Goal: Transaction & Acquisition: Purchase product/service

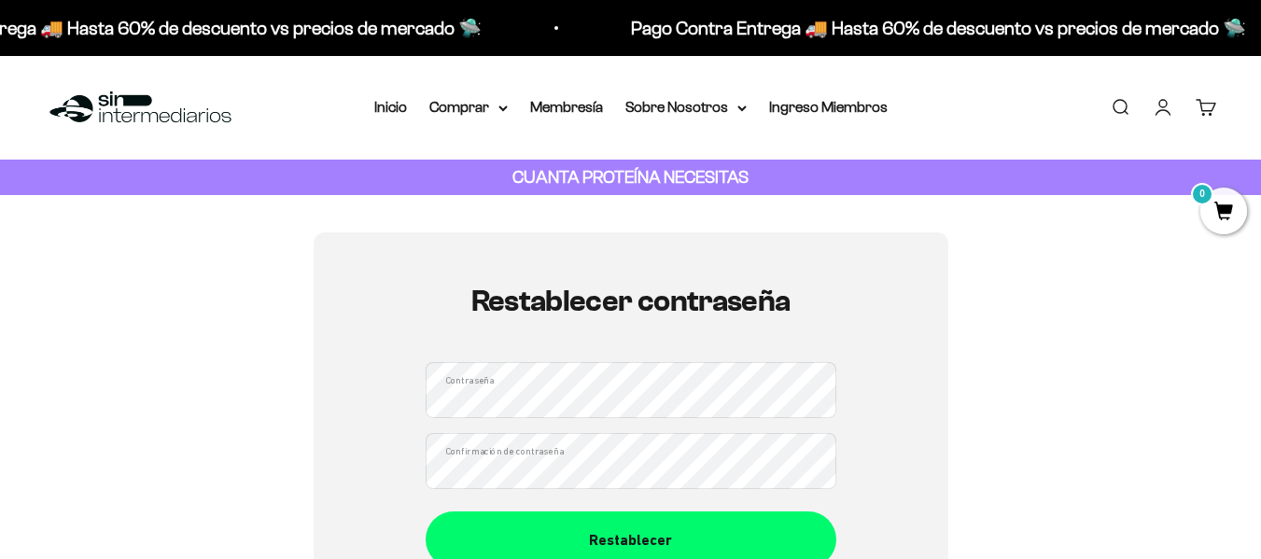
click at [400, 400] on div "Restablecer contraseña Contraseña Confirmación de contraseña Restablecer" at bounding box center [631, 425] width 635 height 387
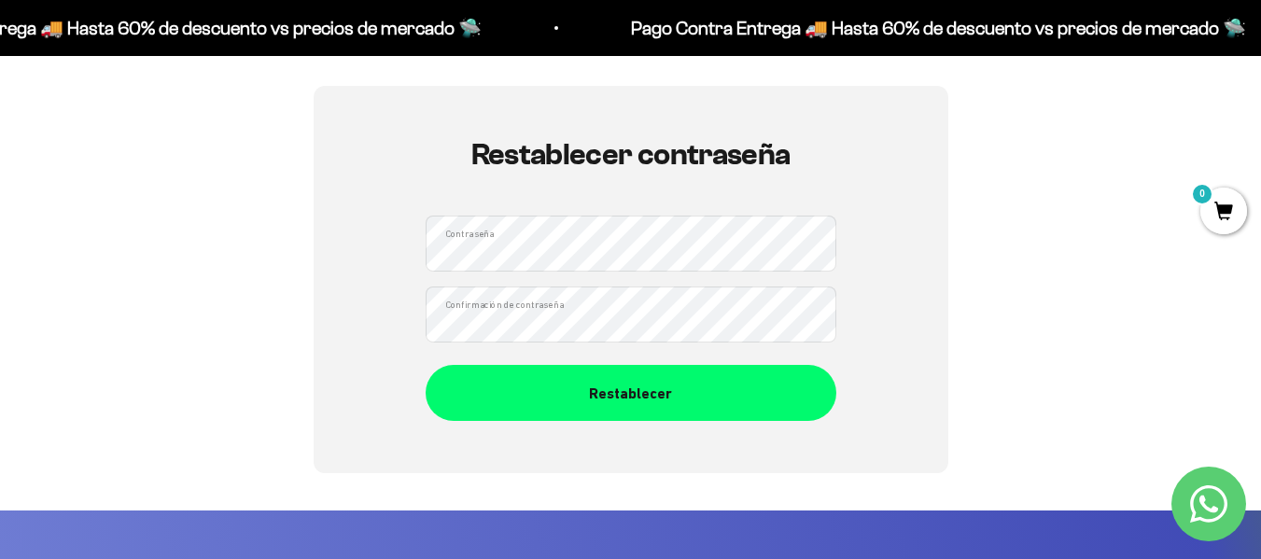
scroll to position [147, 0]
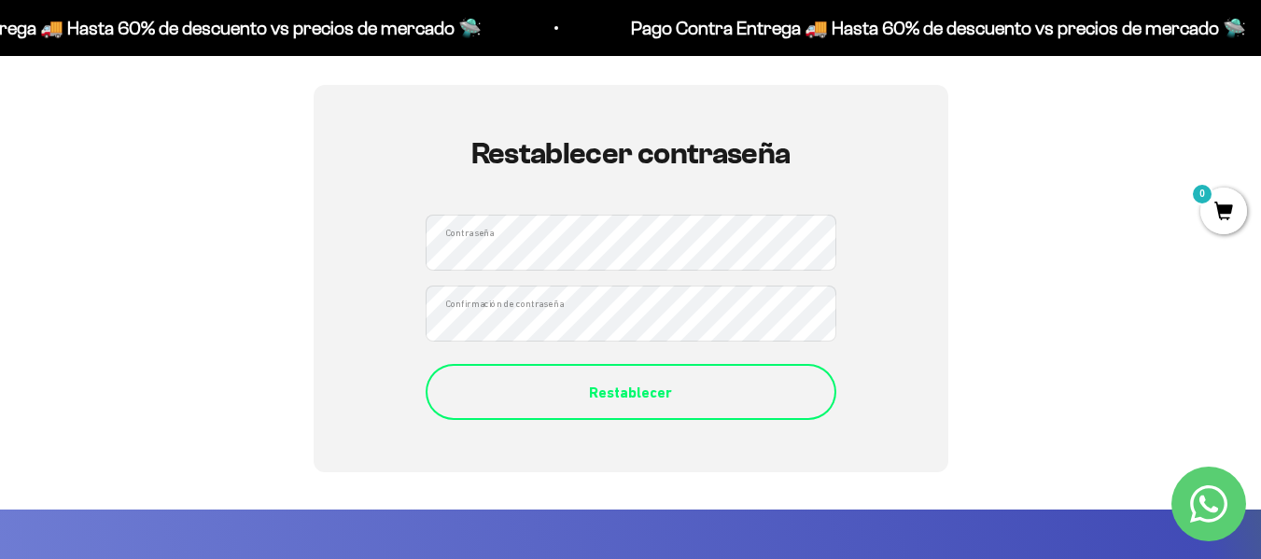
click at [534, 407] on button "Restablecer" at bounding box center [631, 392] width 411 height 56
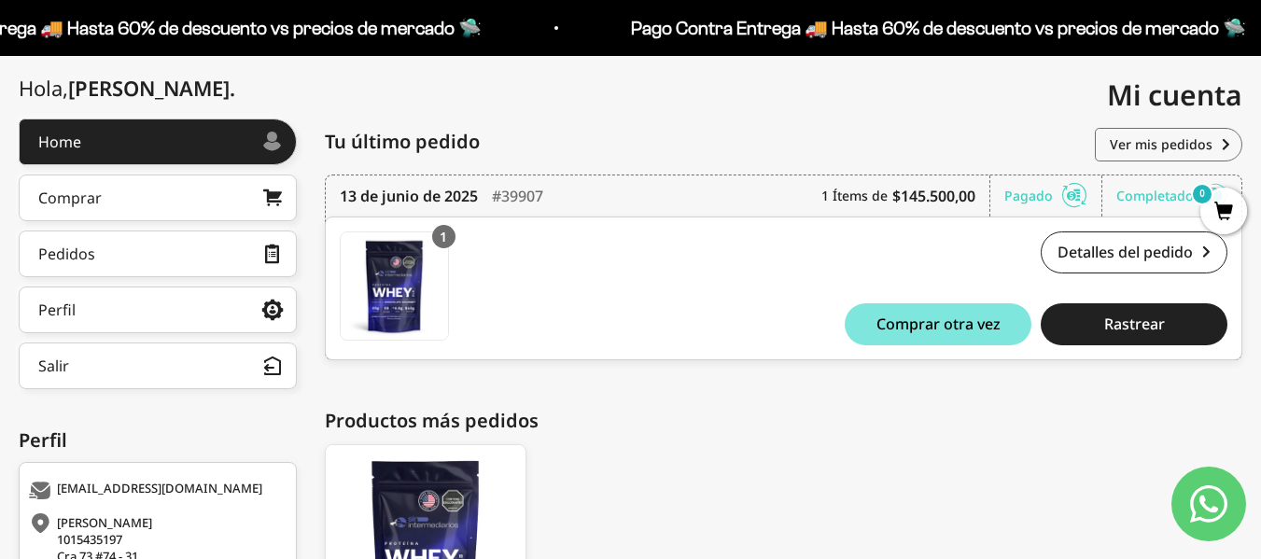
scroll to position [201, 0]
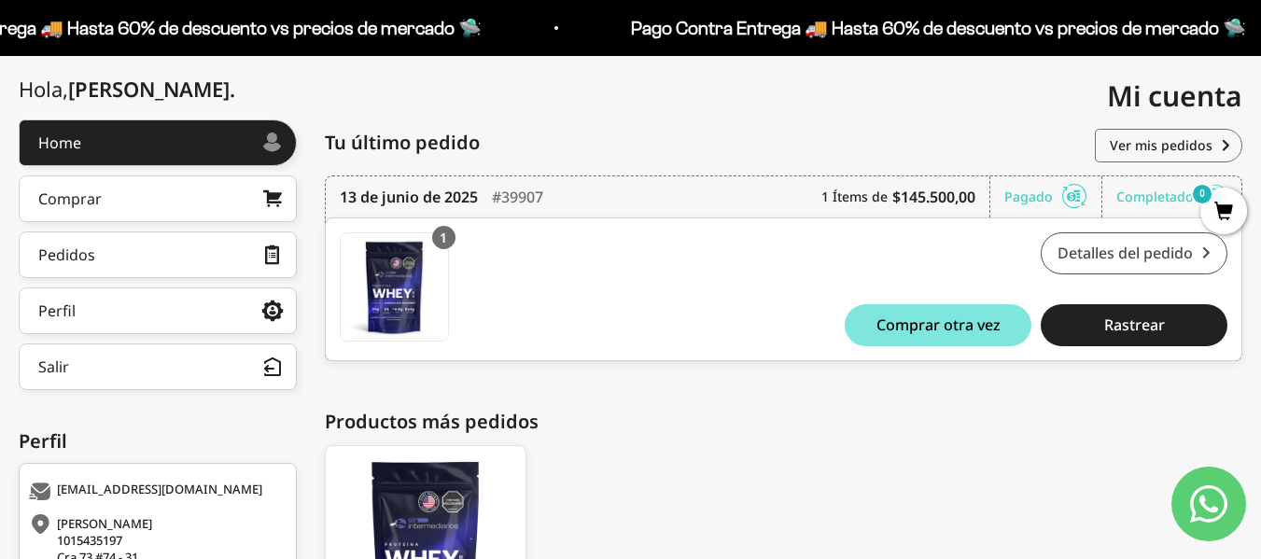
click at [1085, 255] on link "Detalles del pedido" at bounding box center [1134, 253] width 187 height 42
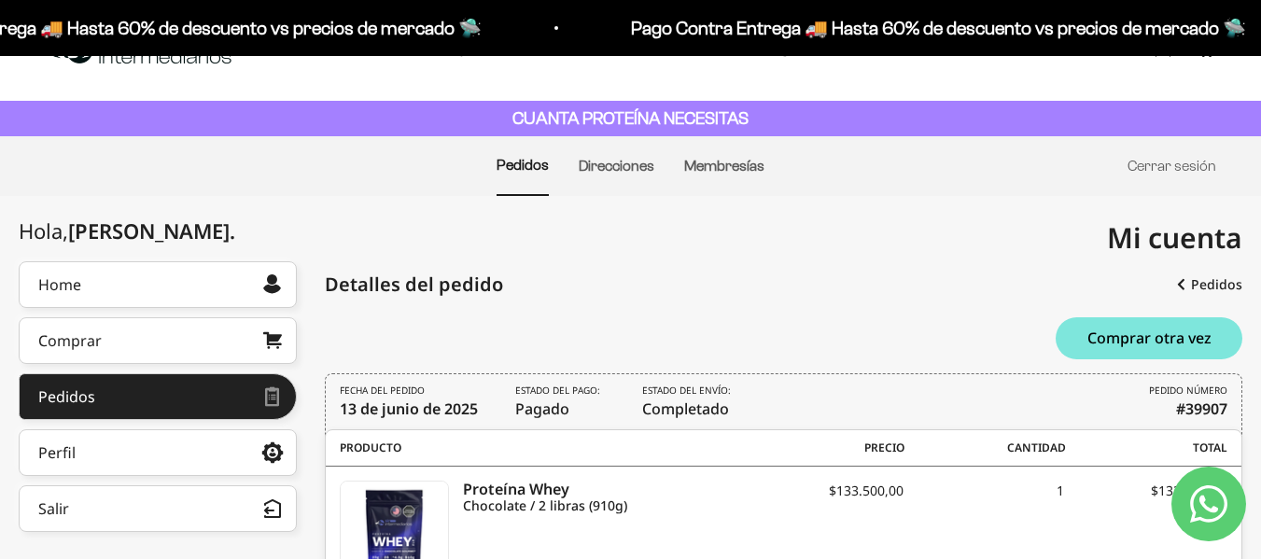
scroll to position [57, 0]
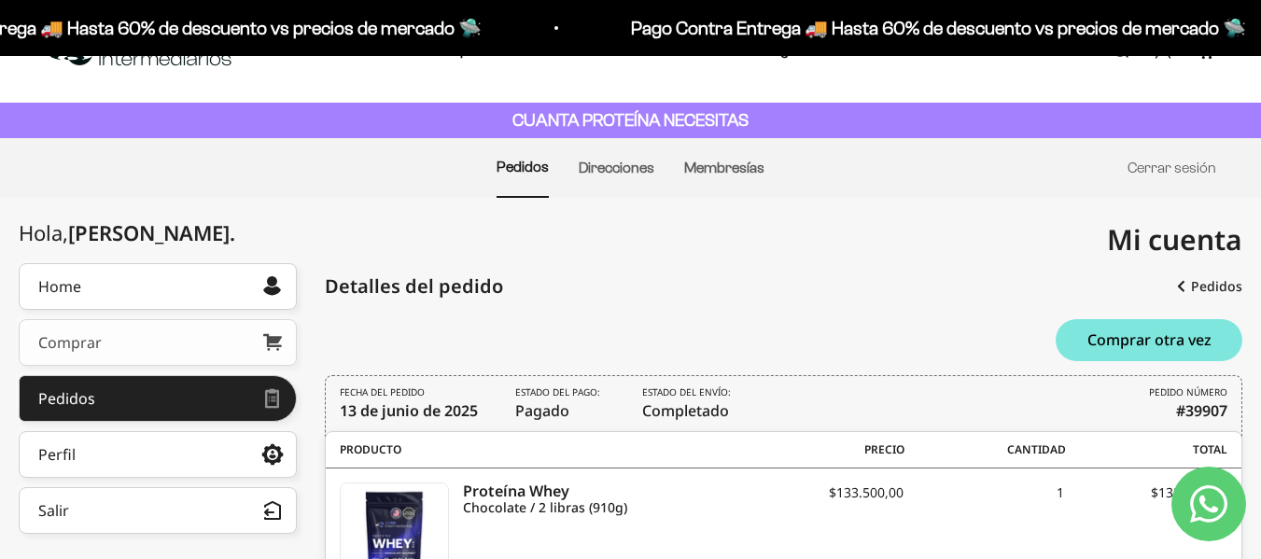
click at [206, 329] on link "Comprar" at bounding box center [158, 342] width 278 height 47
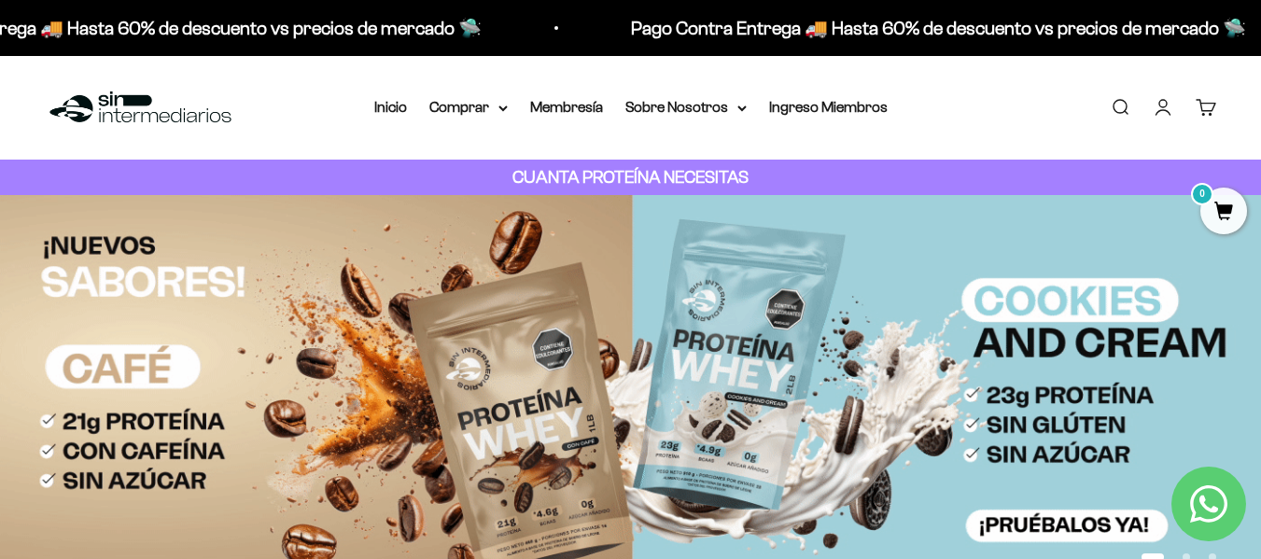
click at [1060, 454] on img at bounding box center [630, 400] width 1261 height 411
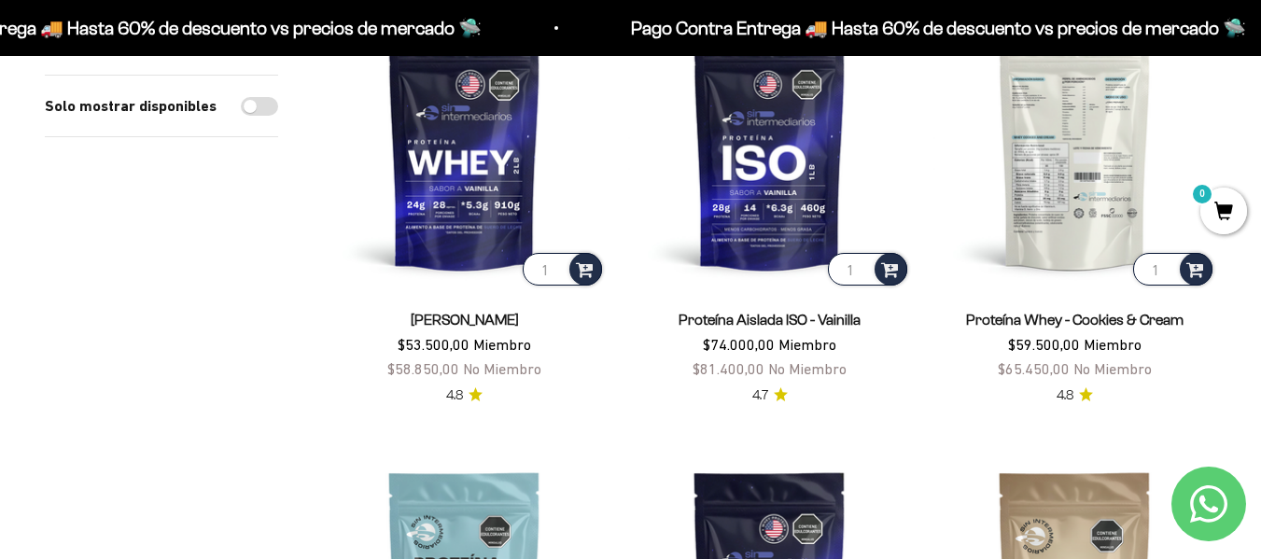
scroll to position [732, 0]
click at [1074, 198] on img at bounding box center [1074, 147] width 283 height 283
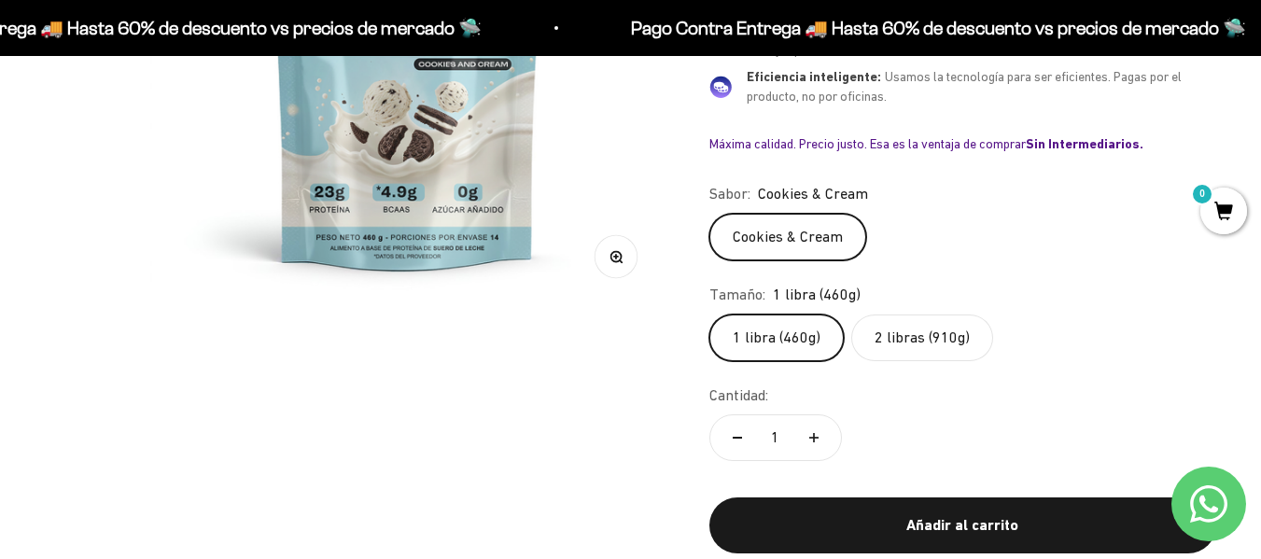
scroll to position [451, 0]
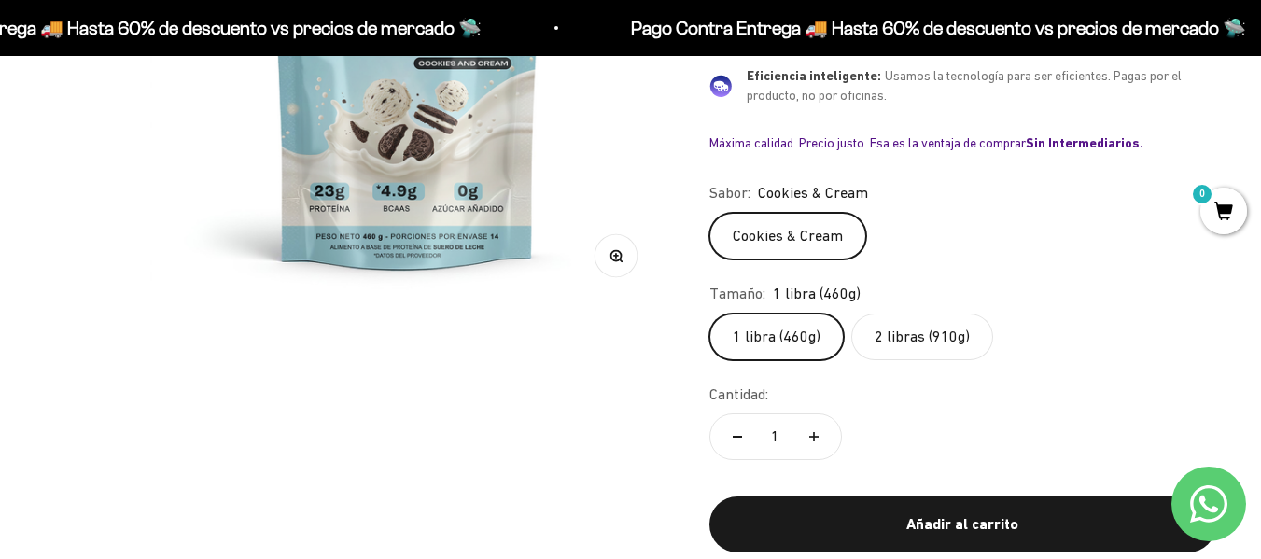
click at [919, 338] on label "2 libras (910g)" at bounding box center [922, 337] width 142 height 47
click at [709, 314] on input "2 libras (910g)" at bounding box center [709, 313] width 1 height 1
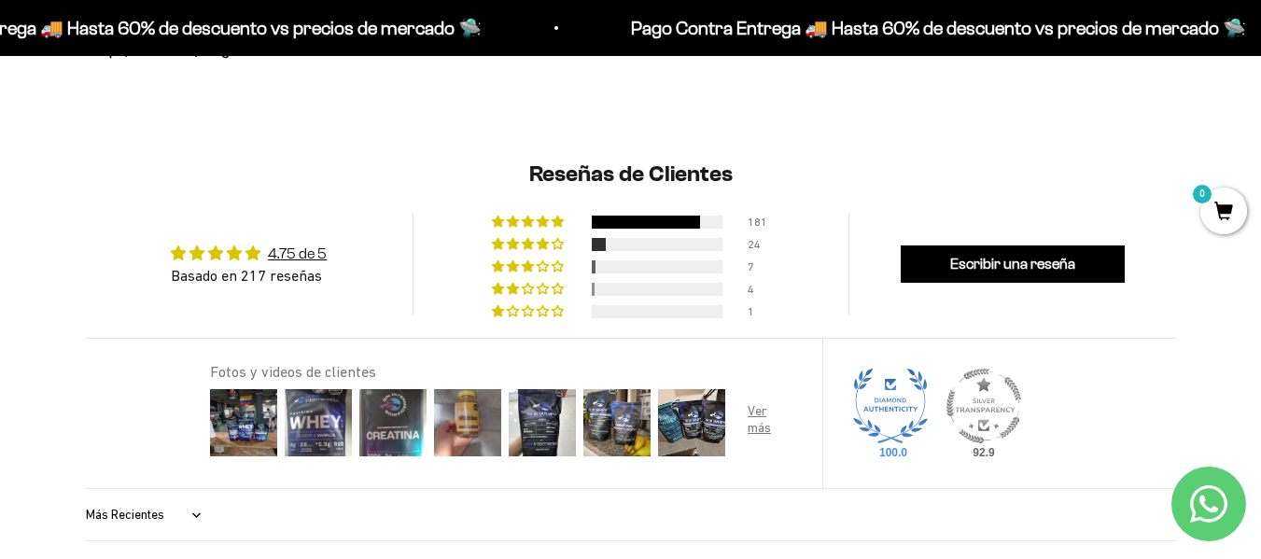
scroll to position [1990, 0]
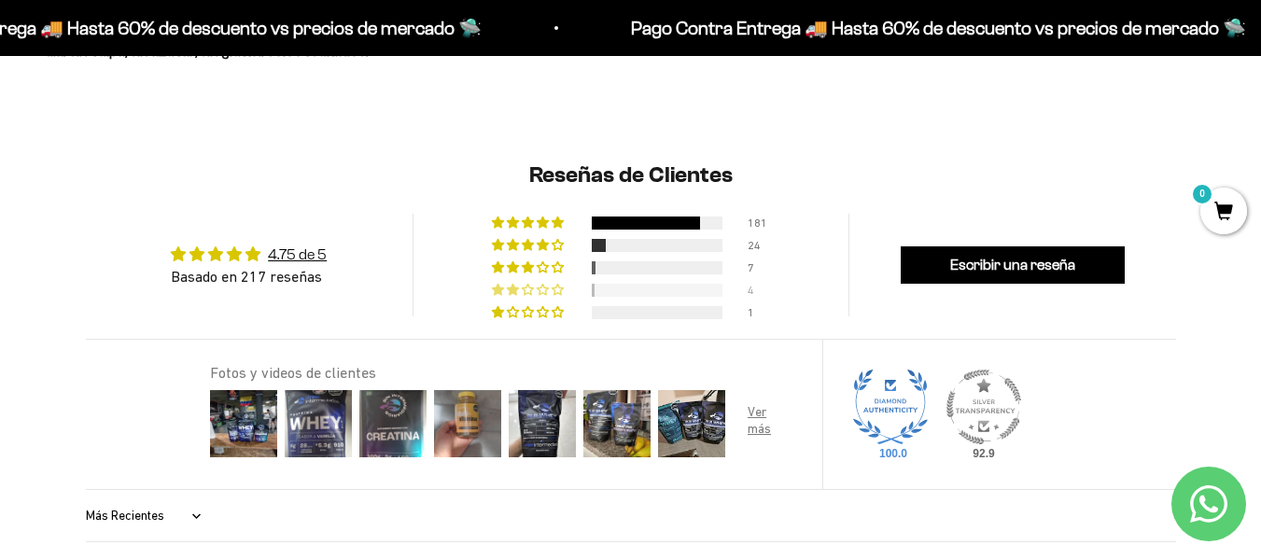
click at [624, 288] on div at bounding box center [657, 290] width 131 height 13
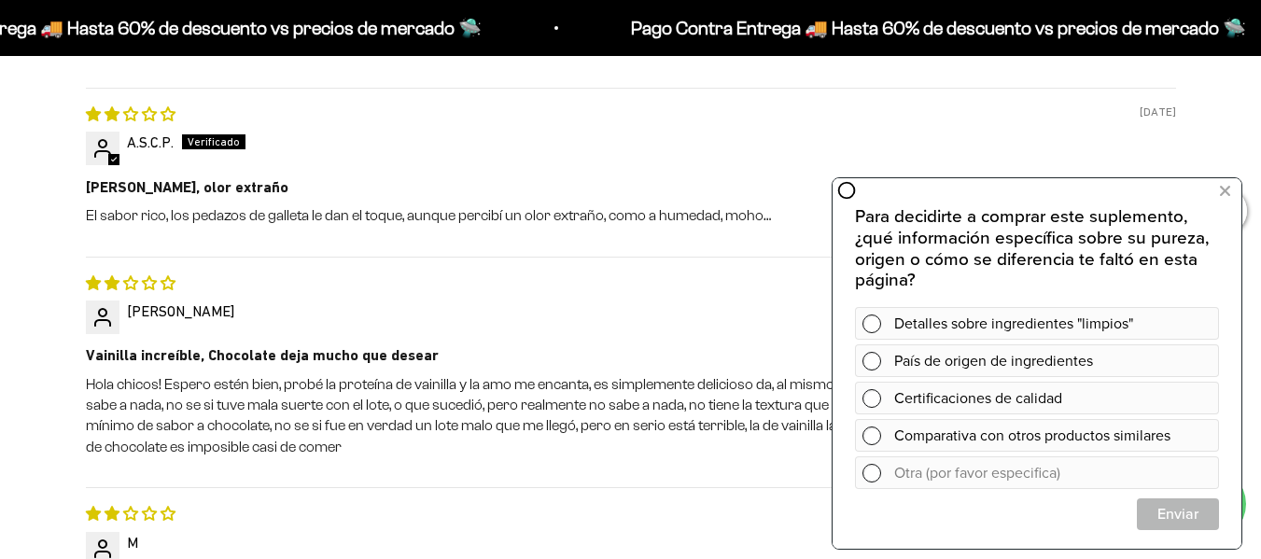
scroll to position [2651, 0]
click at [1228, 187] on icon at bounding box center [1225, 191] width 10 height 24
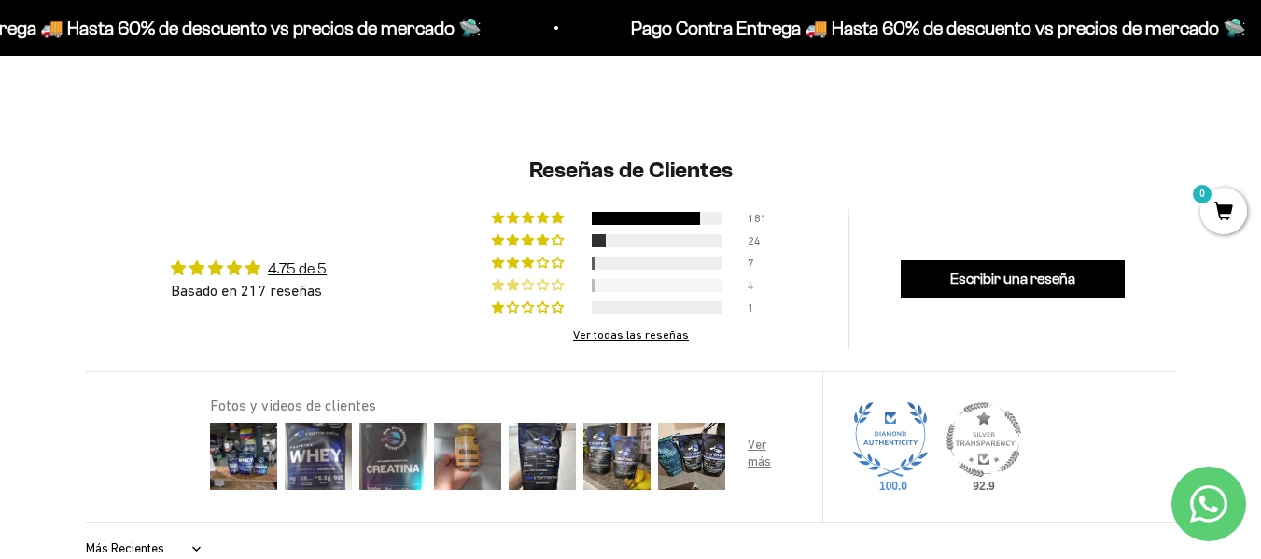
scroll to position [1992, 0]
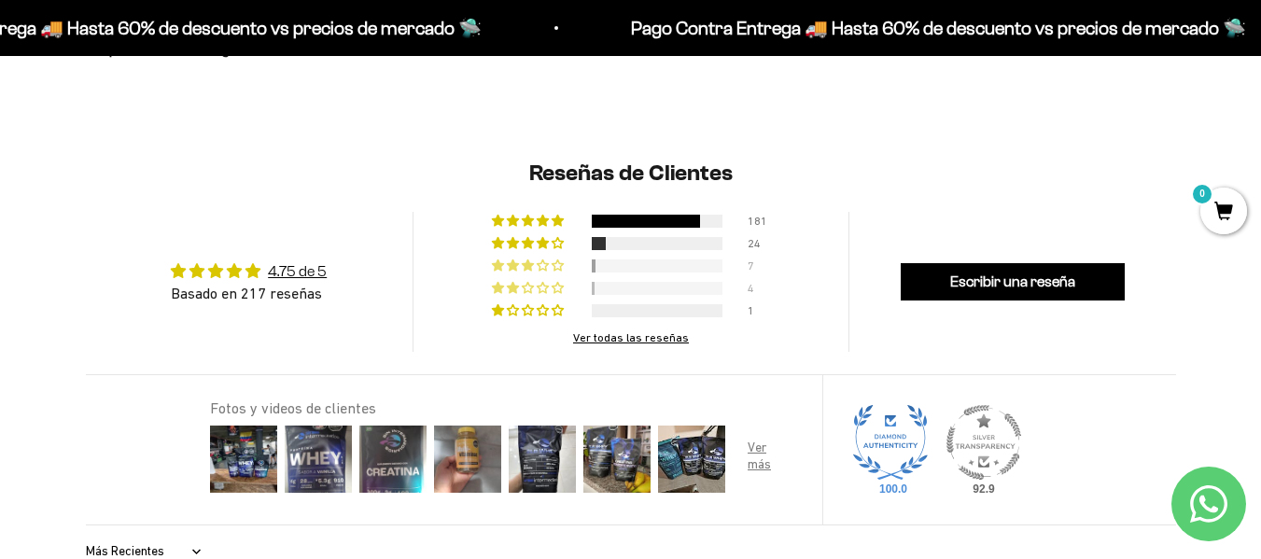
click at [528, 266] on span "3% (7) reviews with 3 star rating" at bounding box center [529, 265] width 15 height 11
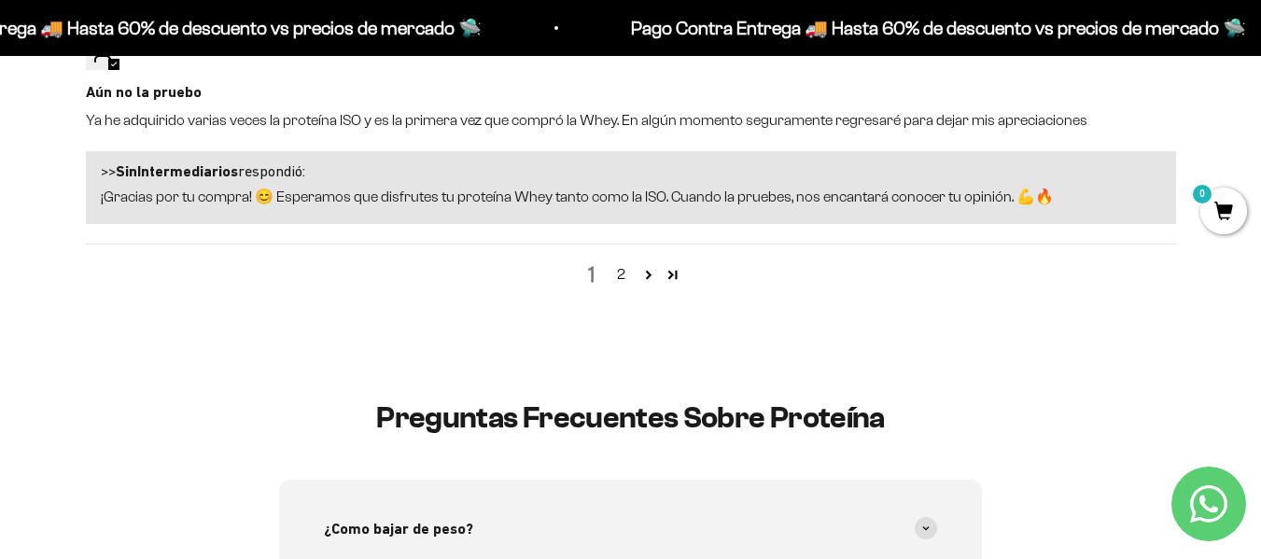
scroll to position [3273, 0]
click at [617, 265] on link "2" at bounding box center [622, 273] width 30 height 22
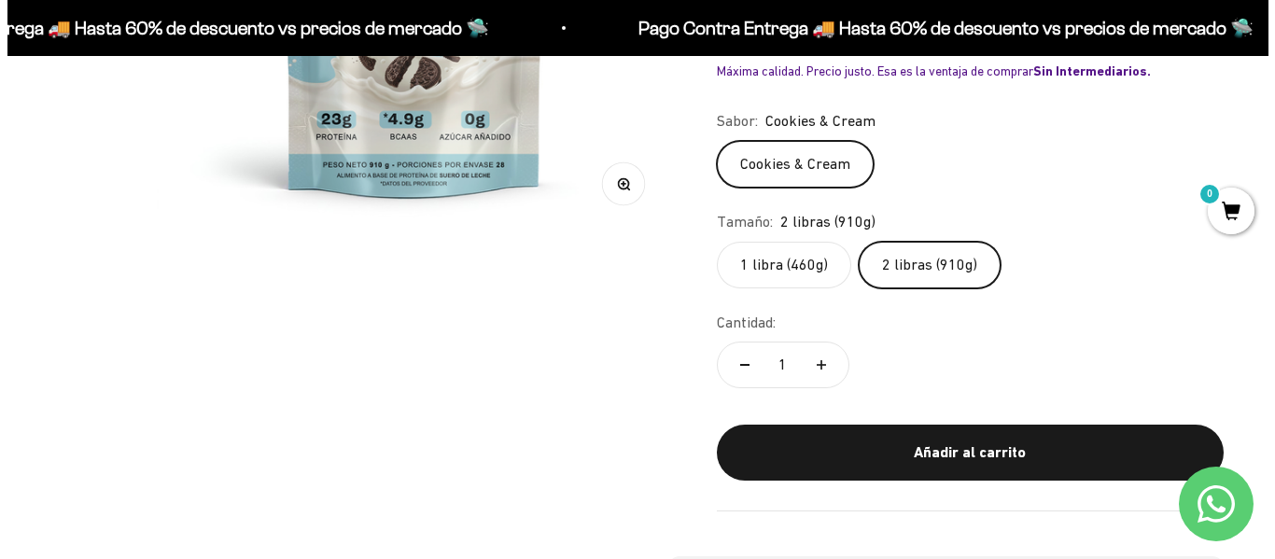
scroll to position [538, 0]
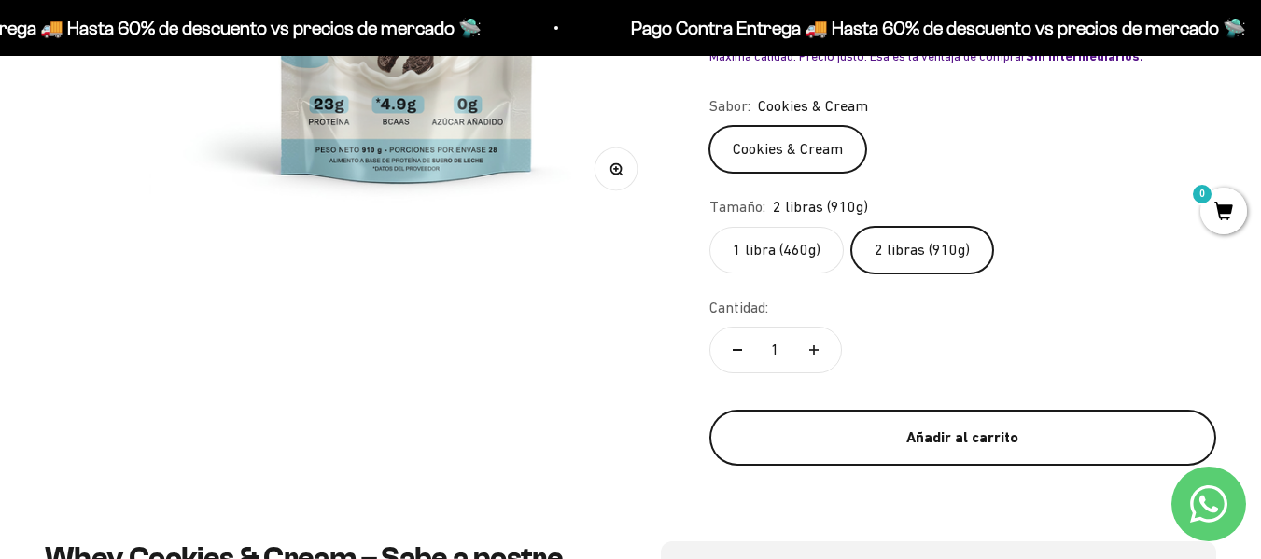
click at [996, 455] on button "Añadir al carrito" at bounding box center [962, 438] width 507 height 56
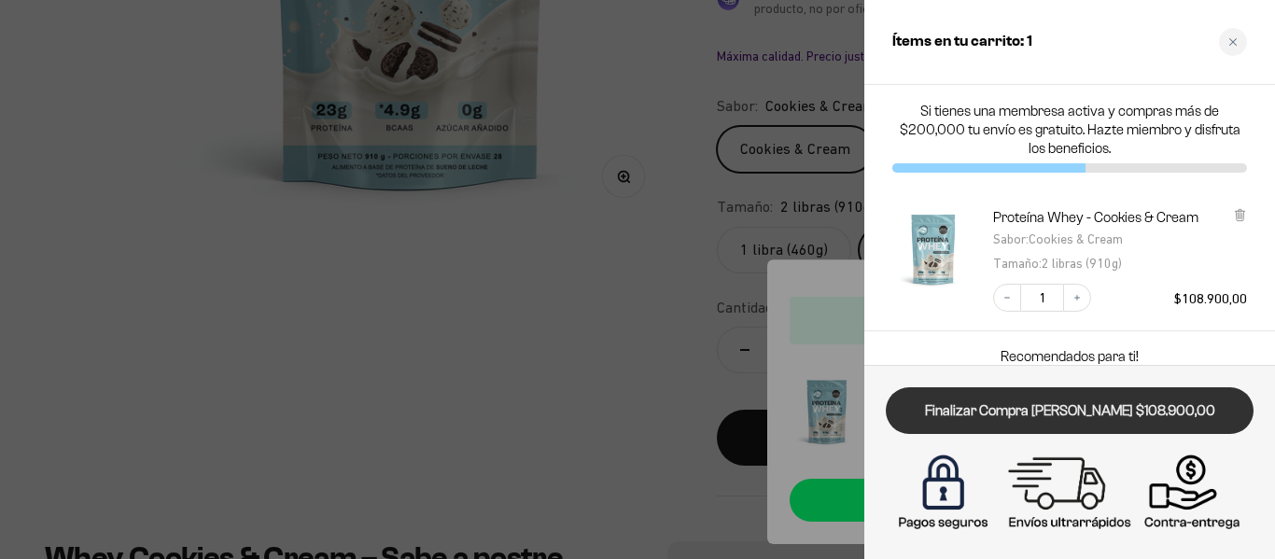
click at [1102, 426] on link "Finalizar Compra Segura $108.900,00" at bounding box center [1070, 411] width 368 height 48
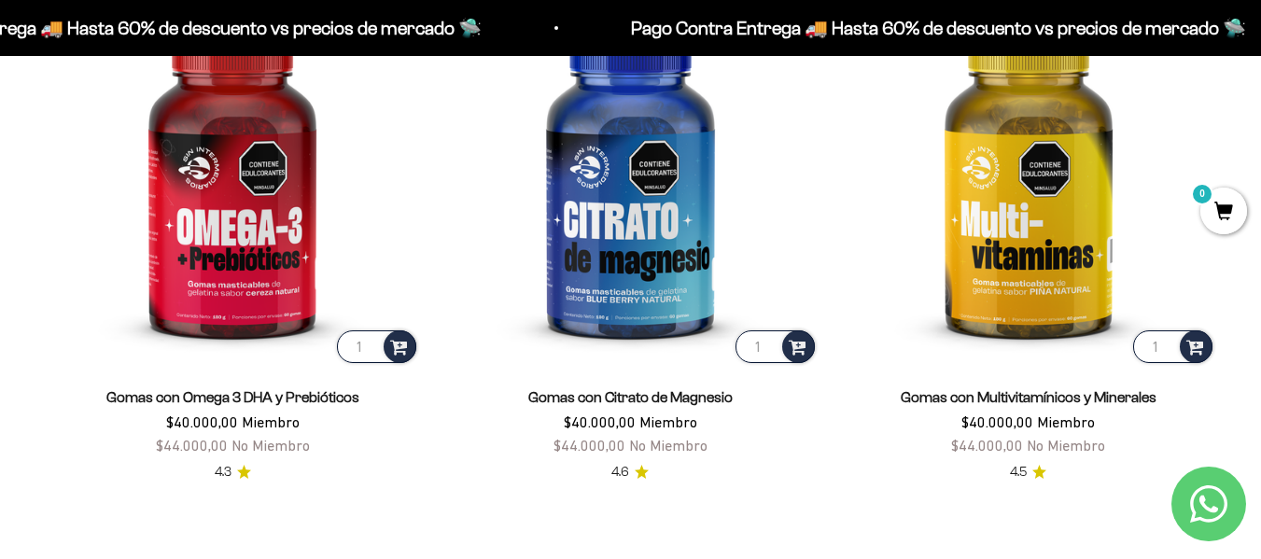
scroll to position [2437, 0]
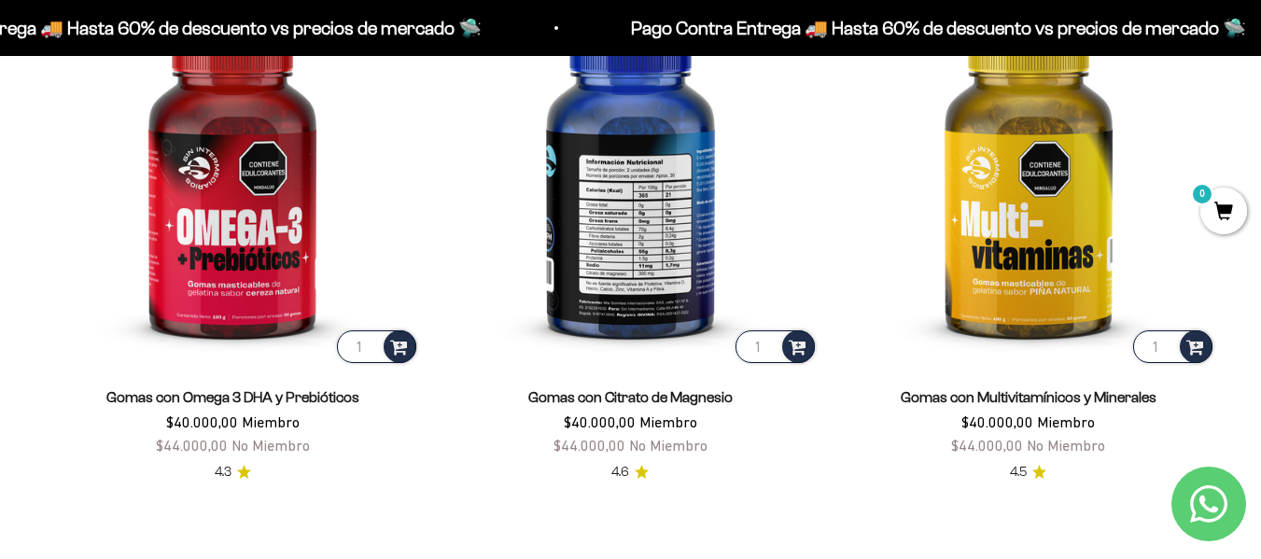
click at [622, 295] on img at bounding box center [629, 178] width 375 height 375
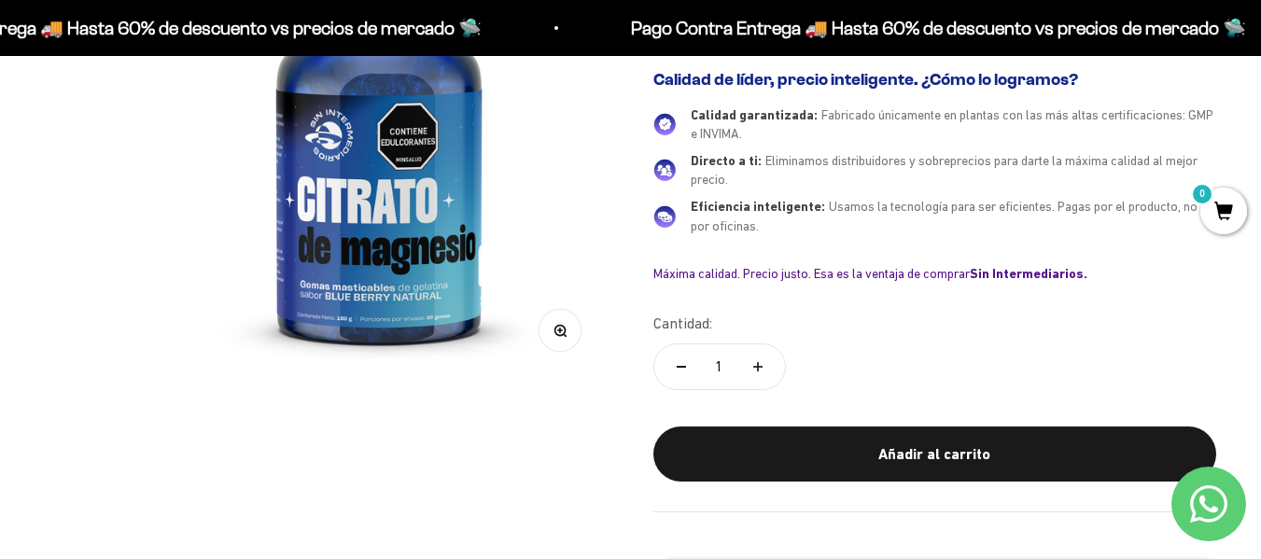
scroll to position [316, 0]
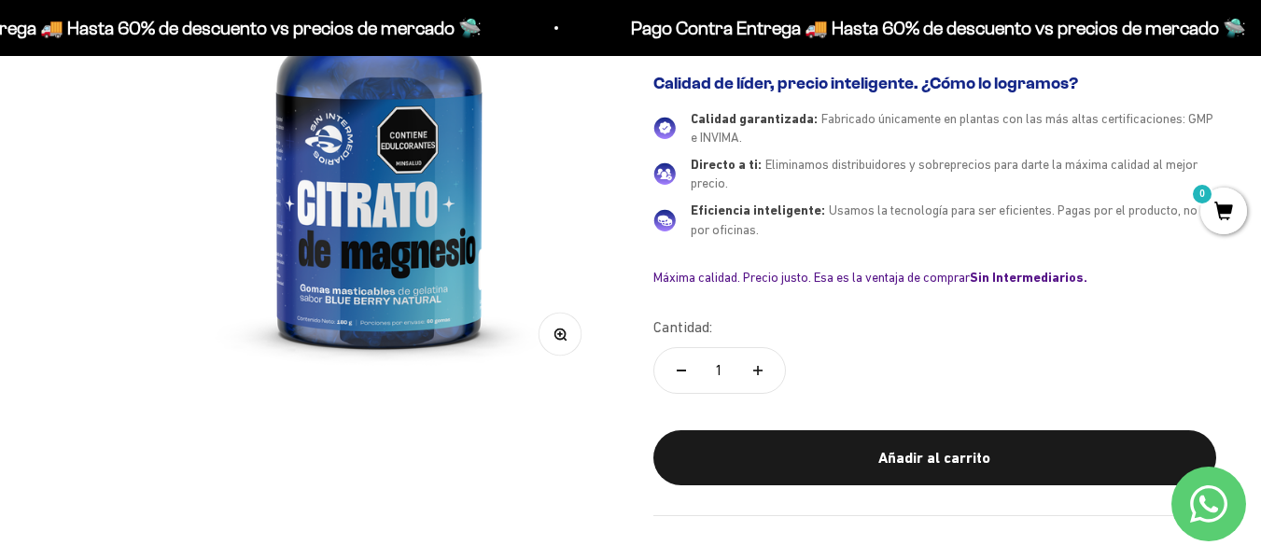
click at [371, 313] on img at bounding box center [378, 152] width 459 height 459
click at [460, 316] on img at bounding box center [378, 152] width 459 height 459
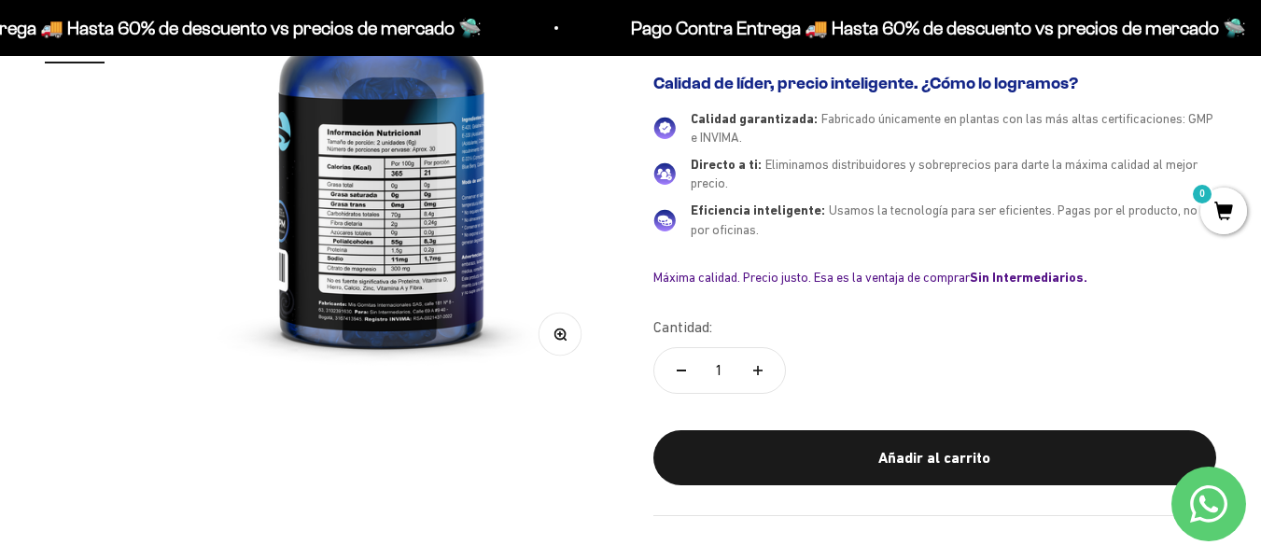
scroll to position [0, 470]
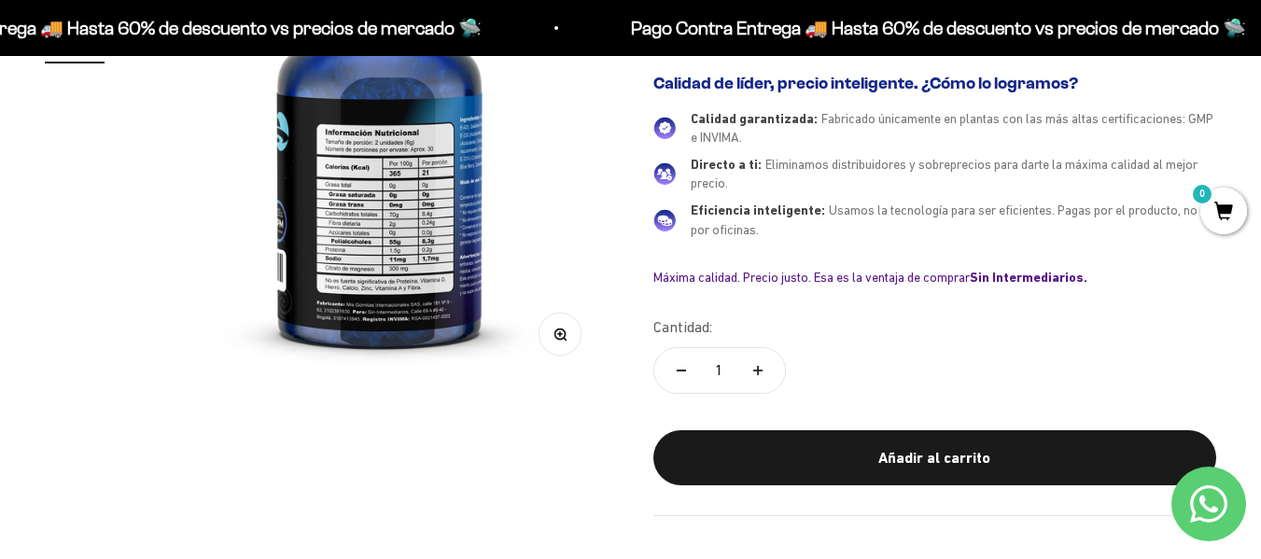
click at [460, 316] on img at bounding box center [379, 152] width 459 height 459
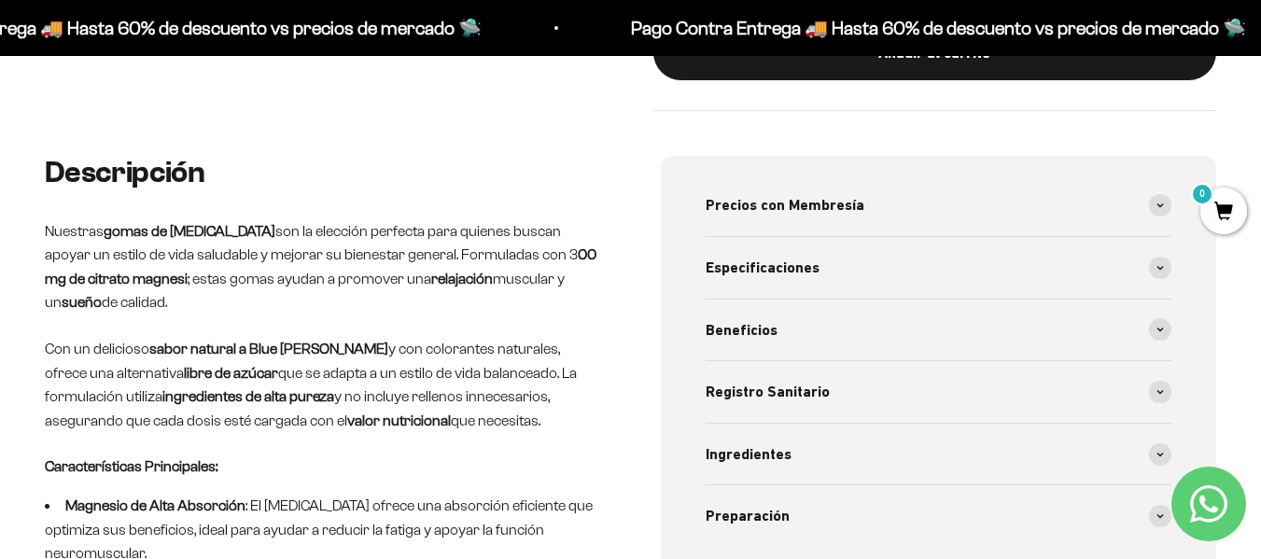
scroll to position [723, 0]
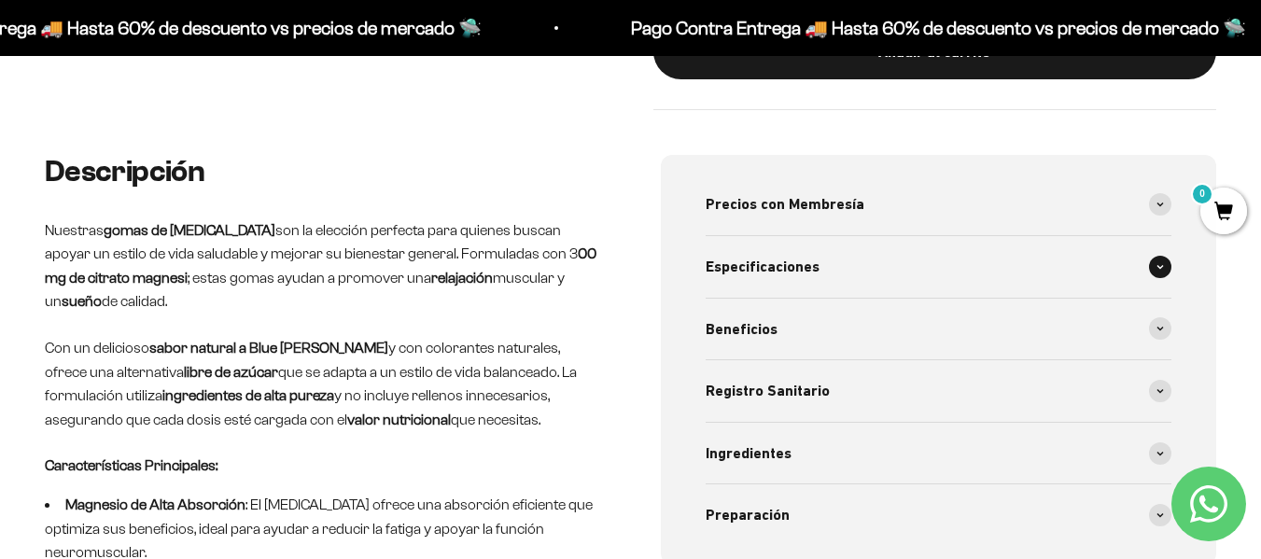
click at [1025, 252] on div "Especificaciones" at bounding box center [939, 267] width 467 height 62
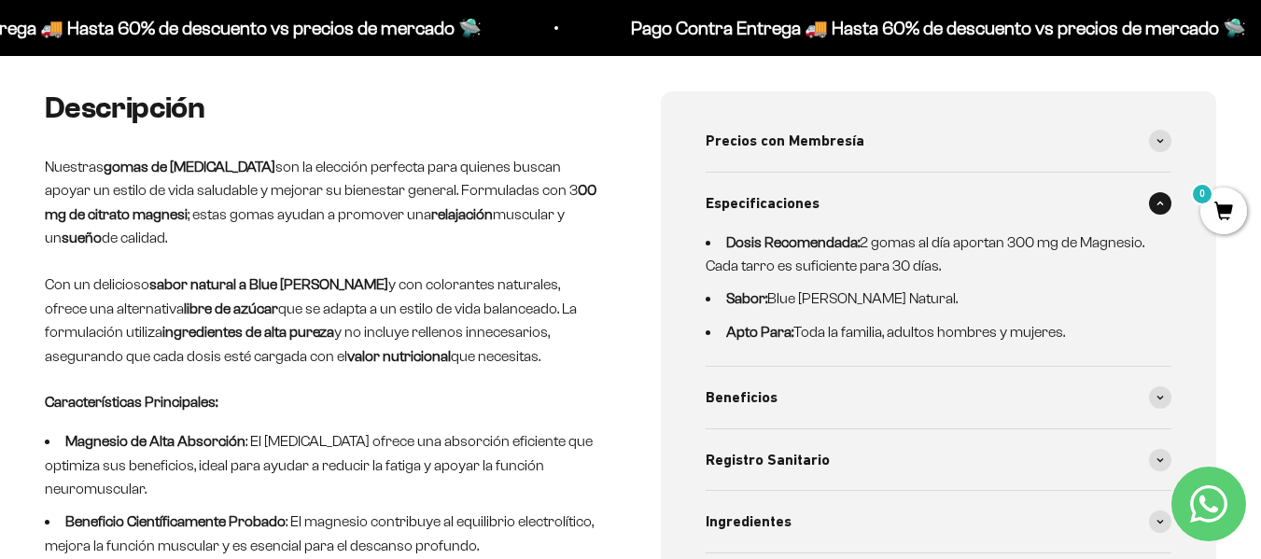
scroll to position [792, 0]
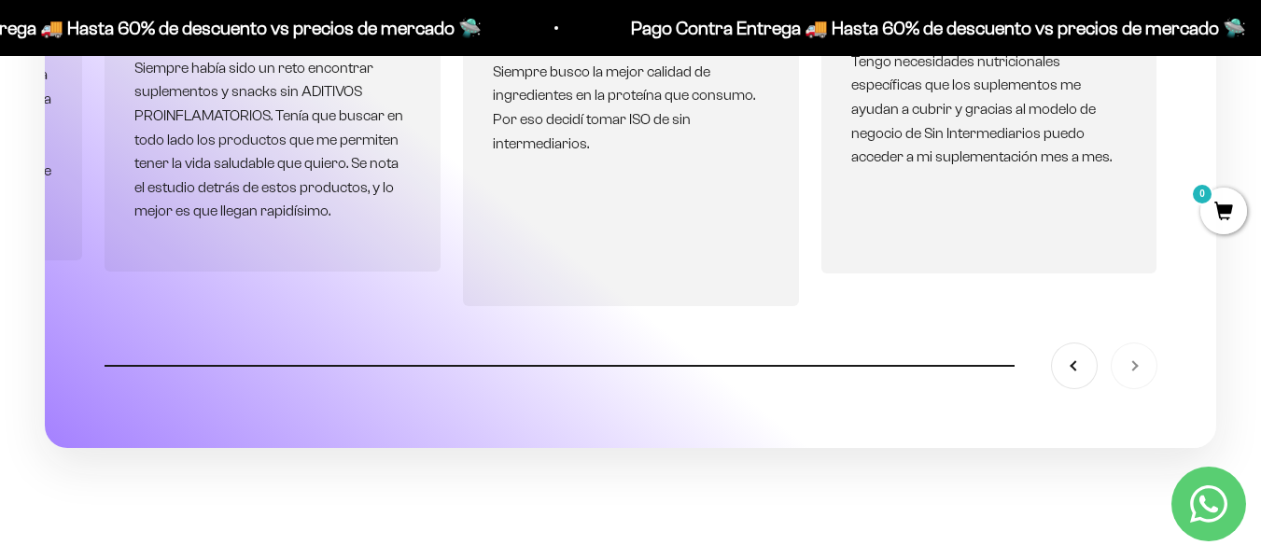
scroll to position [5375, 0]
